Goal: Task Accomplishment & Management: Manage account settings

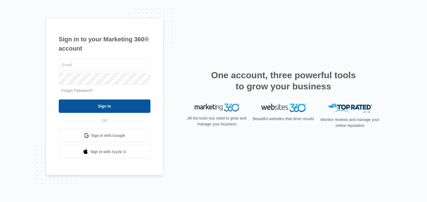
type input "[PERSON_NAME][EMAIL_ADDRESS][DOMAIN_NAME]"
click at [103, 108] on input "Sign In" at bounding box center [105, 106] width 92 height 13
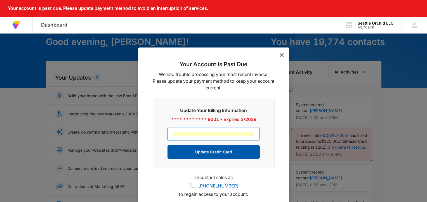
scroll to position [29, 0]
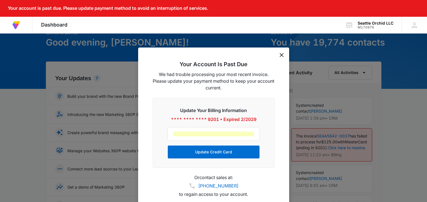
drag, startPoint x: 227, startPoint y: 51, endPoint x: 261, endPoint y: 55, distance: 34.1
click at [261, 55] on div "Your Account Is Past Due We had trouble processing your most recent invoice. Pl…" at bounding box center [213, 132] width 151 height 168
click at [267, 125] on div "Update Your Billing Information **** **** **** 9201 • Expired 2/2029 Update Cre…" at bounding box center [214, 133] width 122 height 70
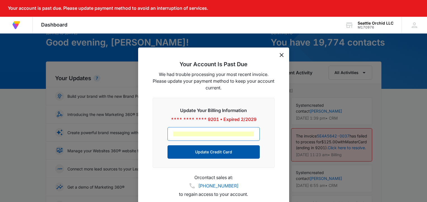
click at [230, 151] on button "Update Credit Card" at bounding box center [214, 151] width 92 height 13
